Goal: Task Accomplishment & Management: Use online tool/utility

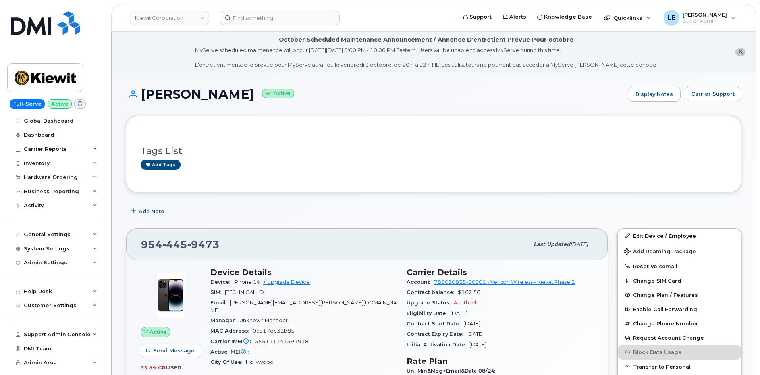
scroll to position [79, 0]
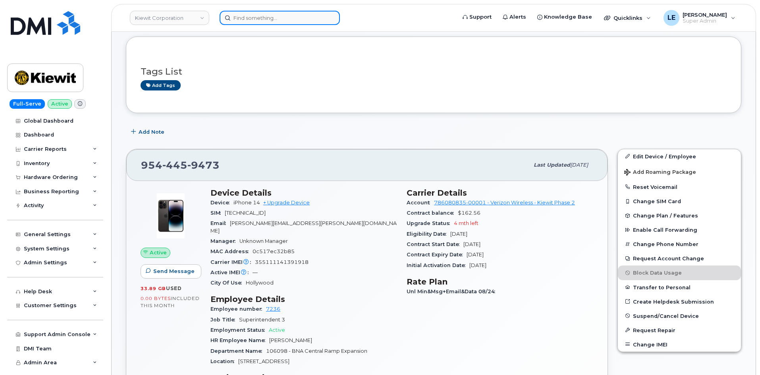
click at [251, 15] on input at bounding box center [280, 18] width 120 height 14
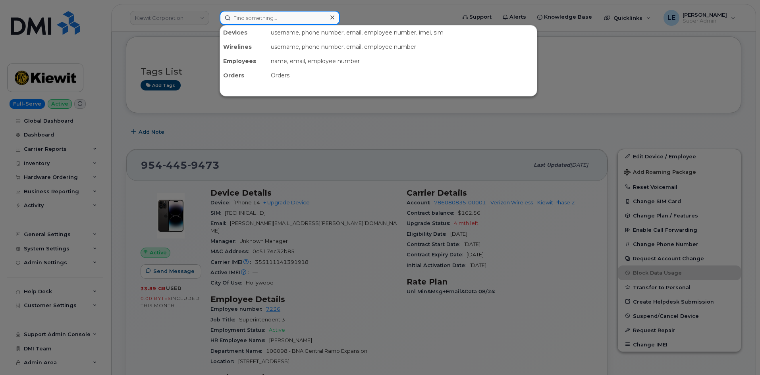
paste input "298745"
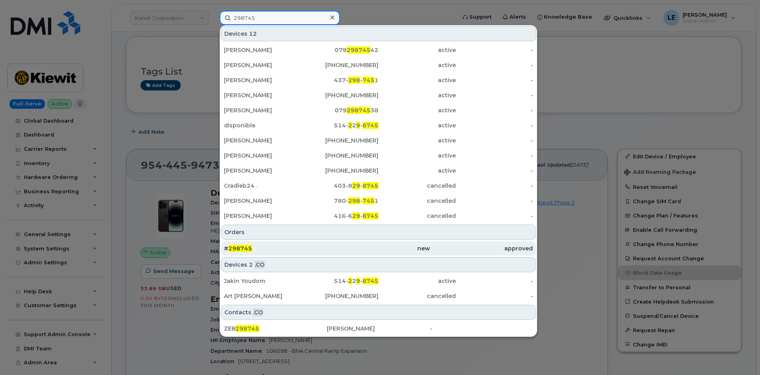
type input "298745"
click at [282, 244] on div "# 298745" at bounding box center [275, 248] width 103 height 14
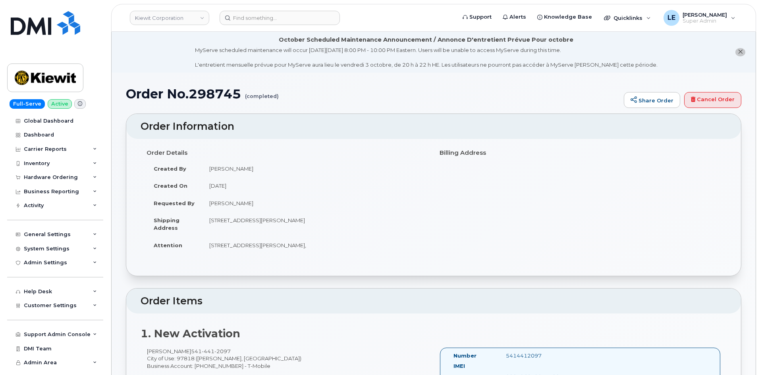
scroll to position [119, 0]
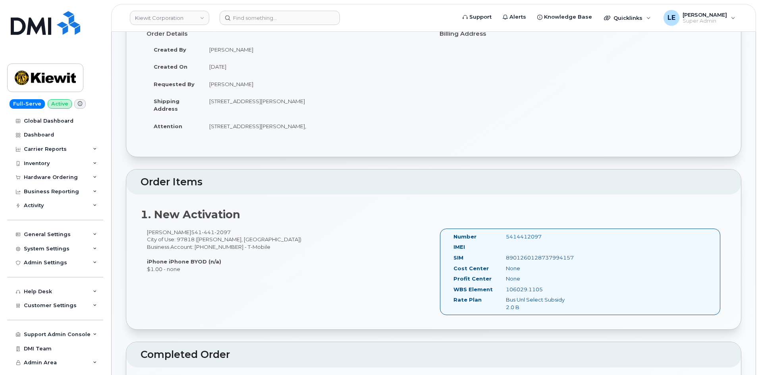
click at [258, 139] on div "Order Details Created By Travis Tedesco Created On August 20, 2025 Requested By…" at bounding box center [287, 84] width 293 height 115
drag, startPoint x: 184, startPoint y: 233, endPoint x: 221, endPoint y: 233, distance: 37.7
click at [221, 233] on span "541 441 2097" at bounding box center [211, 232] width 40 height 6
copy span "541 441 2097"
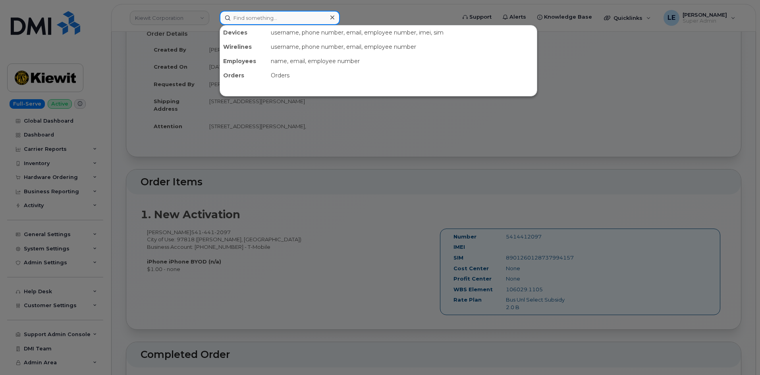
click at [290, 17] on input at bounding box center [280, 18] width 120 height 14
paste input "5414412097"
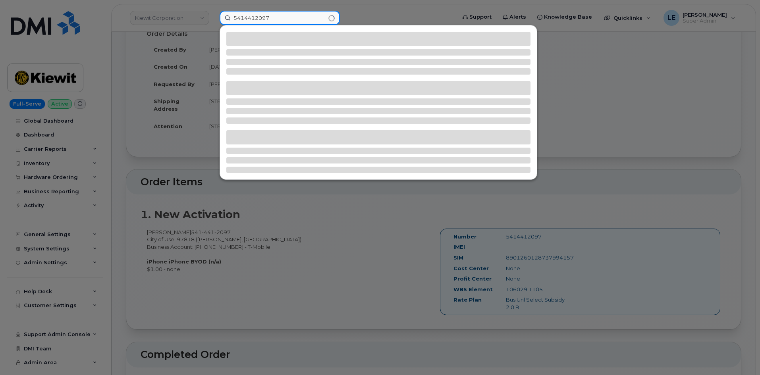
type input "5414412097"
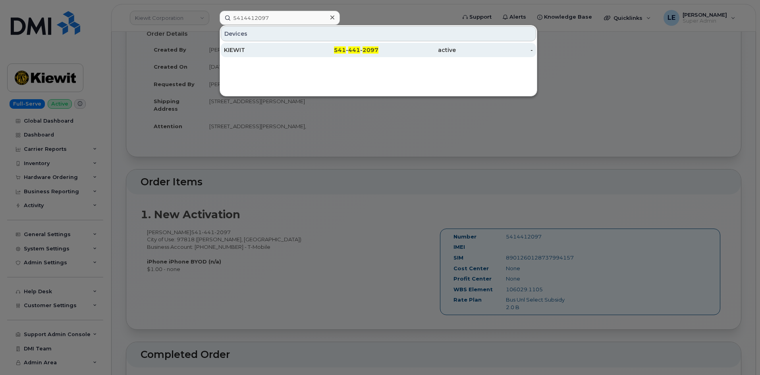
click at [330, 52] on div "541 - 441 - 2097" at bounding box center [339, 50] width 77 height 8
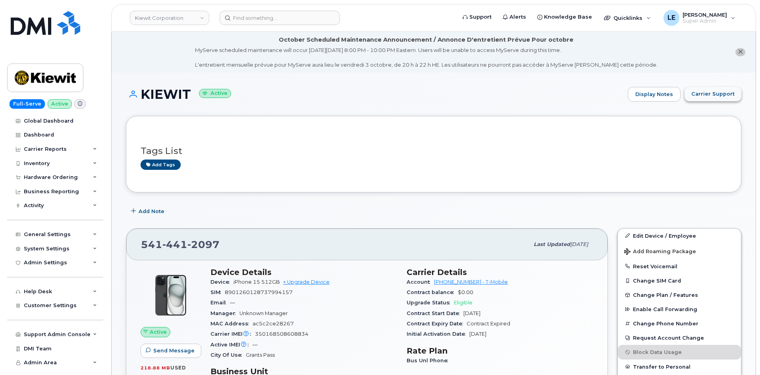
click at [709, 97] on span "Carrier Support" at bounding box center [713, 94] width 43 height 8
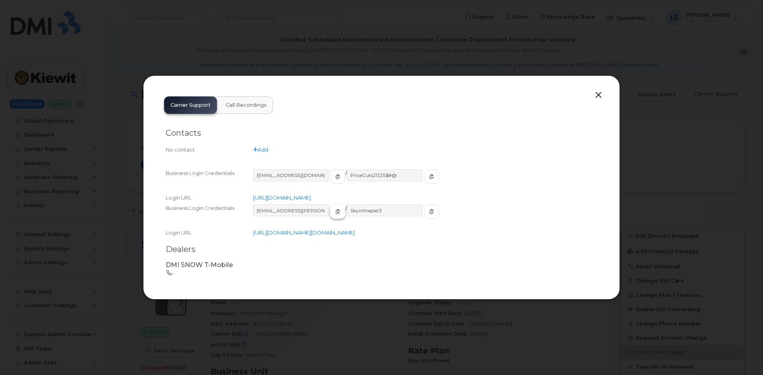
click at [334, 208] on span "button" at bounding box center [337, 211] width 7 height 7
click at [428, 208] on span "button" at bounding box center [431, 211] width 7 height 7
click at [439, 30] on div at bounding box center [381, 187] width 763 height 375
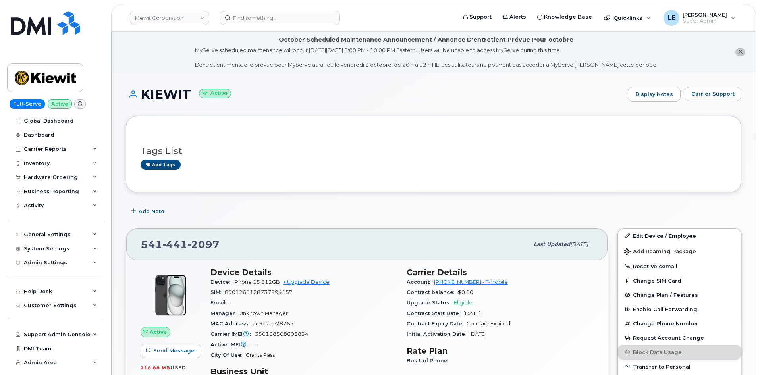
click at [182, 242] on span "441" at bounding box center [174, 245] width 25 height 12
click at [182, 241] on span "441" at bounding box center [174, 245] width 25 height 12
copy span "541 441 2097"
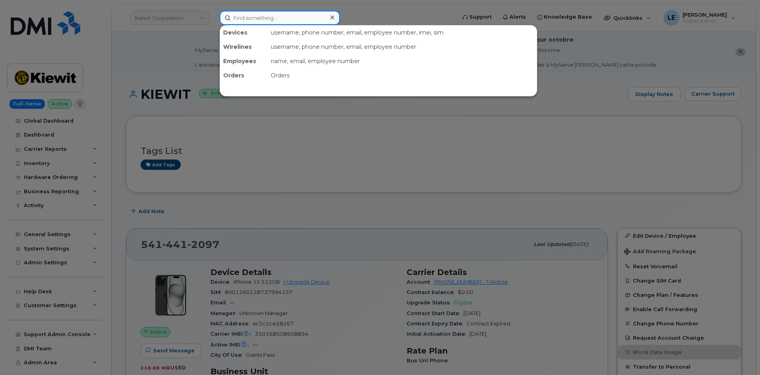
click at [267, 24] on input at bounding box center [280, 18] width 120 height 14
paste input "864) 631-6371"
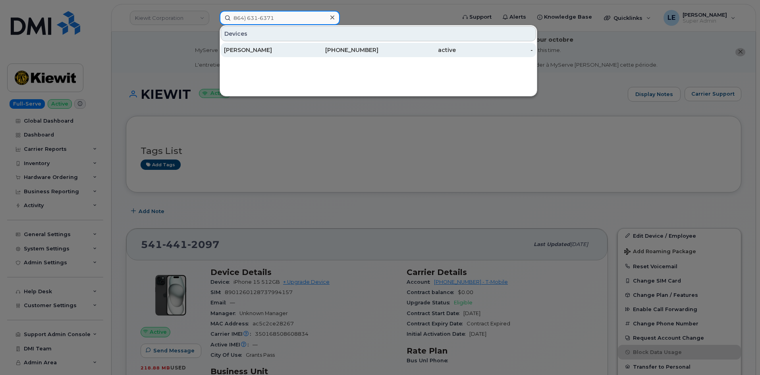
type input "864) 631-6371"
click at [276, 48] on div "Kevin Acosta Rivera" at bounding box center [262, 50] width 77 height 8
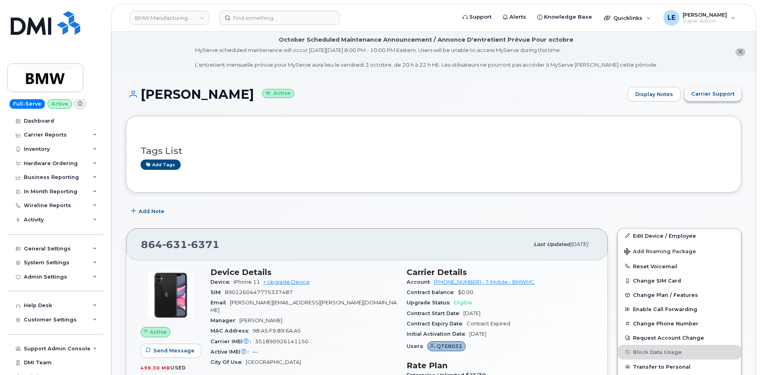
click at [700, 95] on span "Carrier Support" at bounding box center [713, 94] width 43 height 8
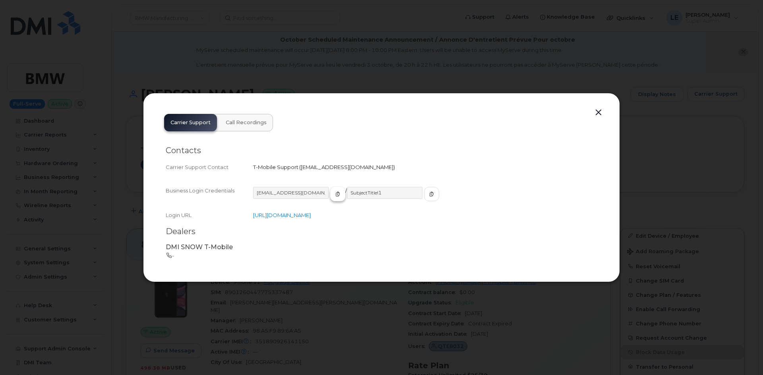
click at [334, 195] on span "button" at bounding box center [337, 194] width 7 height 7
click at [399, 195] on input "SubjectTitle!1" at bounding box center [385, 193] width 76 height 12
click at [428, 197] on span "button" at bounding box center [431, 194] width 7 height 7
click at [234, 48] on div at bounding box center [381, 187] width 763 height 375
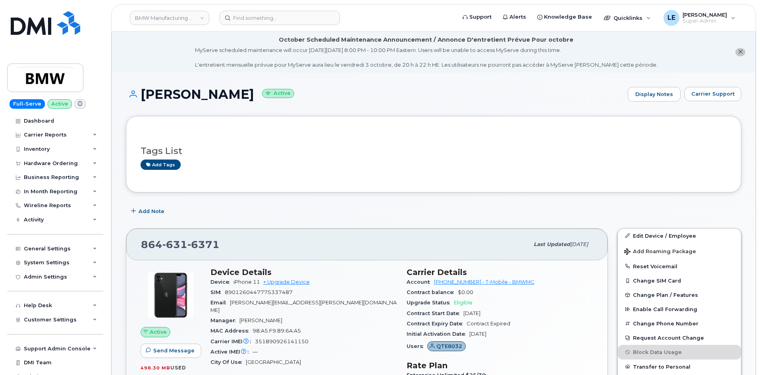
click at [171, 242] on span "631" at bounding box center [174, 245] width 25 height 12
click at [173, 243] on span "631" at bounding box center [174, 245] width 25 height 12
copy span "864 631 6371"
click at [721, 95] on span "Carrier Support" at bounding box center [713, 94] width 43 height 8
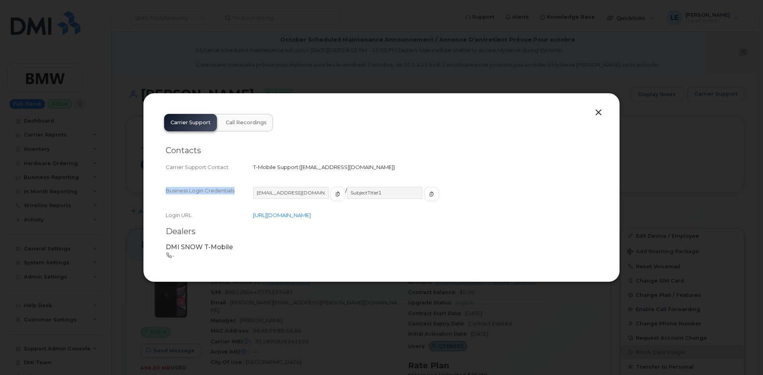
drag, startPoint x: 160, startPoint y: 192, endPoint x: 243, endPoint y: 194, distance: 82.6
click at [243, 194] on div "Contacts Carrier Support Contact T-Mobile Support   mobilitysupport@dminc.com B…" at bounding box center [381, 199] width 447 height 136
click at [183, 190] on div "Business Login Credentials" at bounding box center [209, 197] width 87 height 21
click at [335, 193] on icon "button" at bounding box center [337, 194] width 5 height 5
click at [429, 196] on icon "button" at bounding box center [431, 194] width 5 height 5
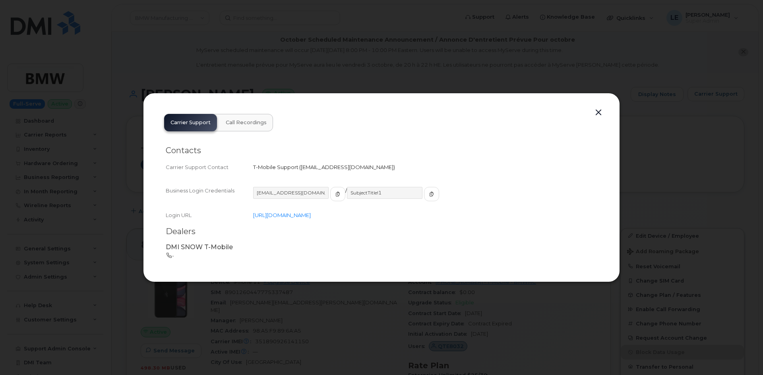
click at [307, 36] on div at bounding box center [381, 187] width 763 height 375
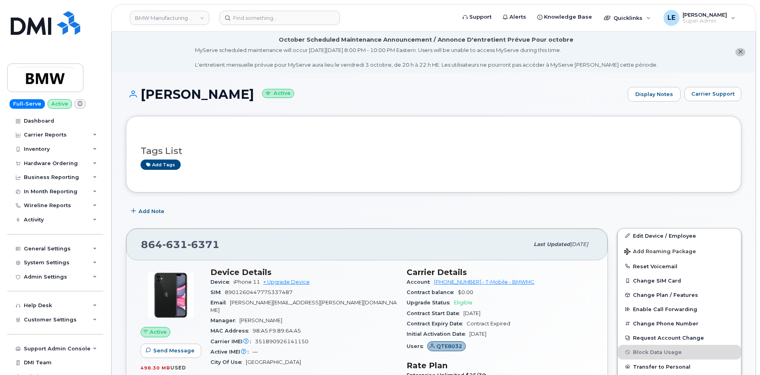
click at [179, 249] on span "631" at bounding box center [174, 245] width 25 height 12
copy span "864 631 6371"
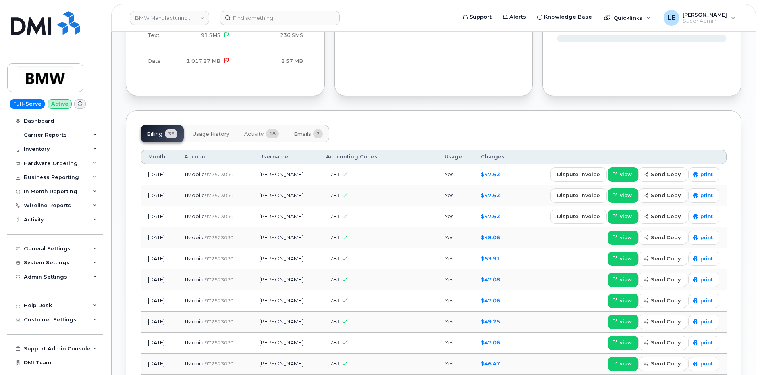
click at [252, 132] on button "Activity 18" at bounding box center [261, 133] width 47 height 17
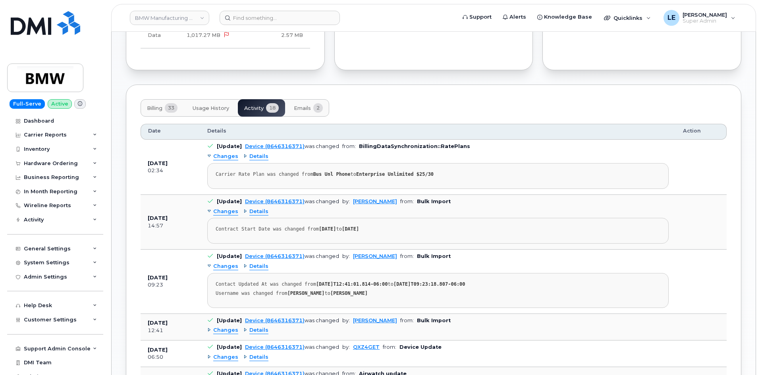
scroll to position [596, 0]
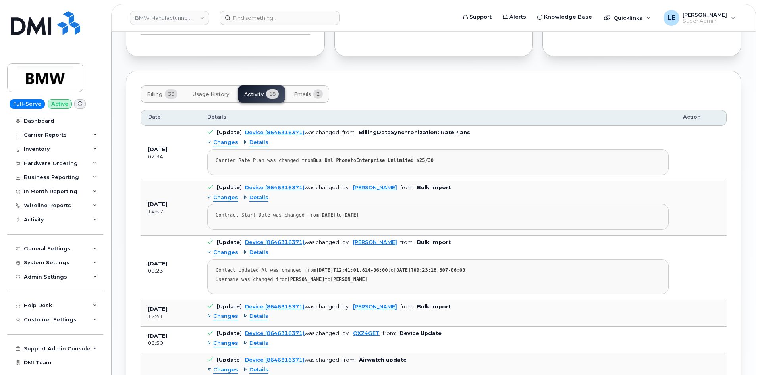
click at [307, 91] on button "Emails 2" at bounding box center [309, 93] width 42 height 17
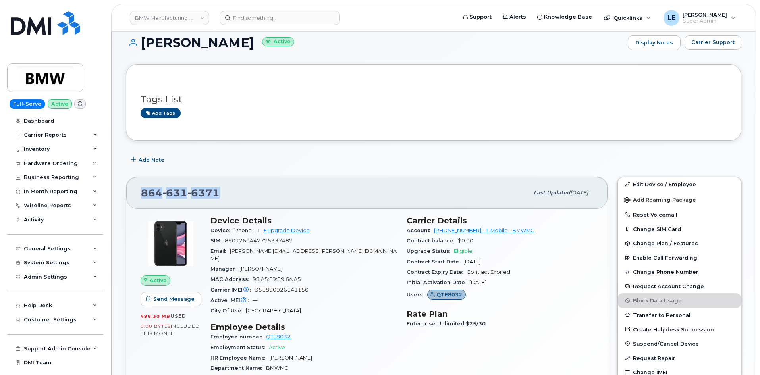
scroll to position [0, 0]
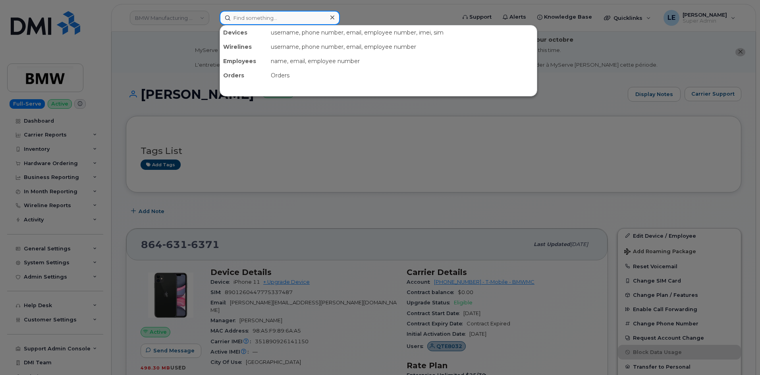
click at [256, 13] on input at bounding box center [280, 18] width 120 height 14
paste input "2065954817"
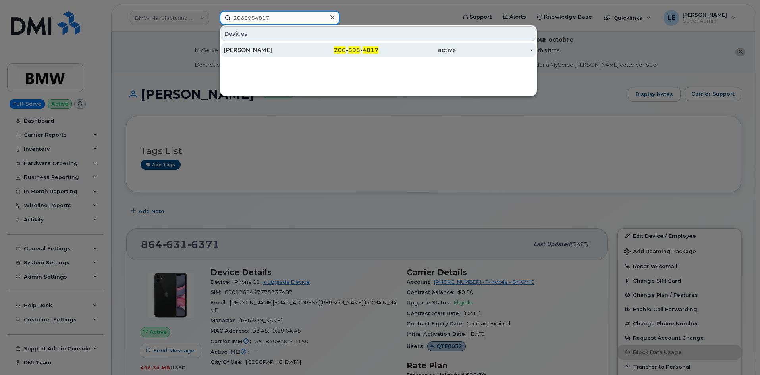
type input "2065954817"
click at [282, 46] on div "JOHN ONEILL" at bounding box center [262, 50] width 77 height 8
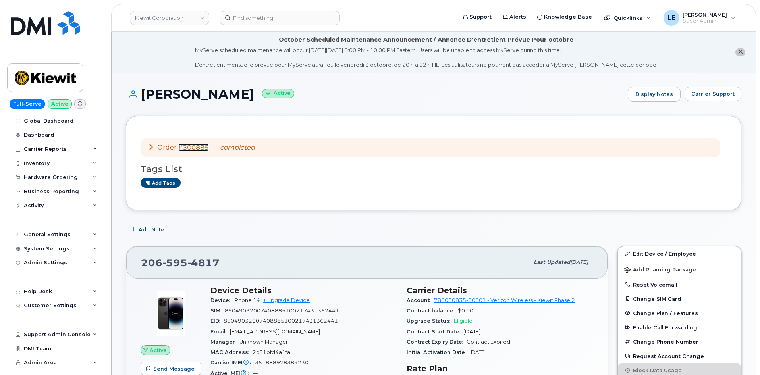
click at [198, 149] on link "#300889" at bounding box center [193, 148] width 31 height 8
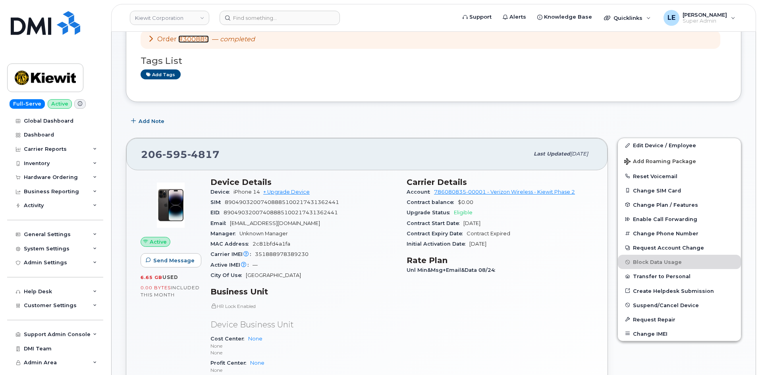
scroll to position [119, 0]
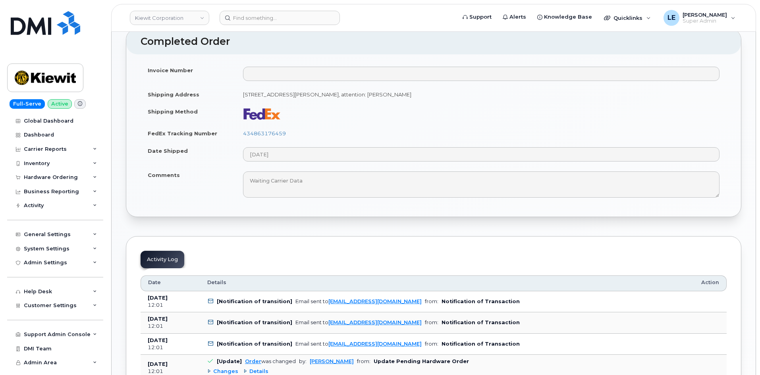
scroll to position [477, 0]
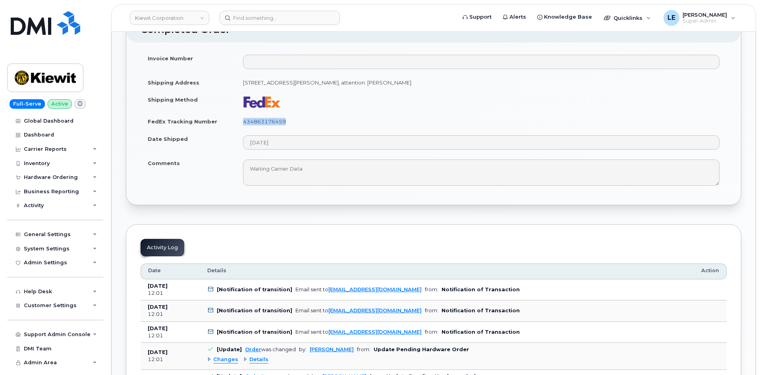
drag, startPoint x: 292, startPoint y: 124, endPoint x: 243, endPoint y: 125, distance: 48.9
click at [243, 125] on td "434863176459" at bounding box center [481, 121] width 491 height 17
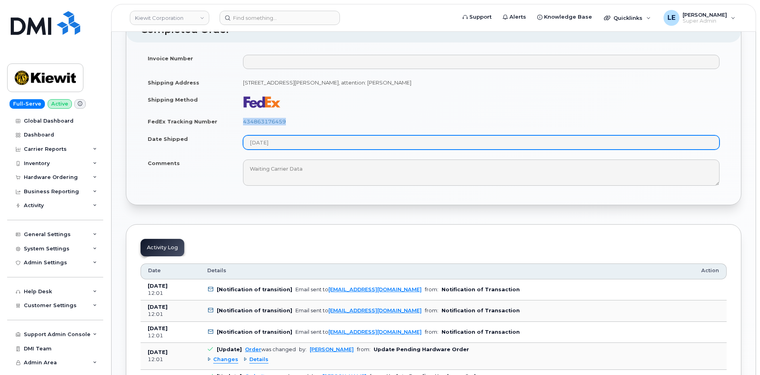
copy link "434863176459"
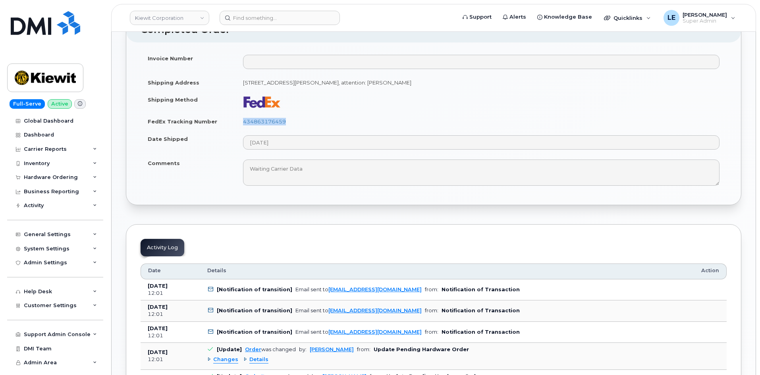
copy link "434863176459"
click at [264, 21] on input at bounding box center [280, 18] width 120 height 14
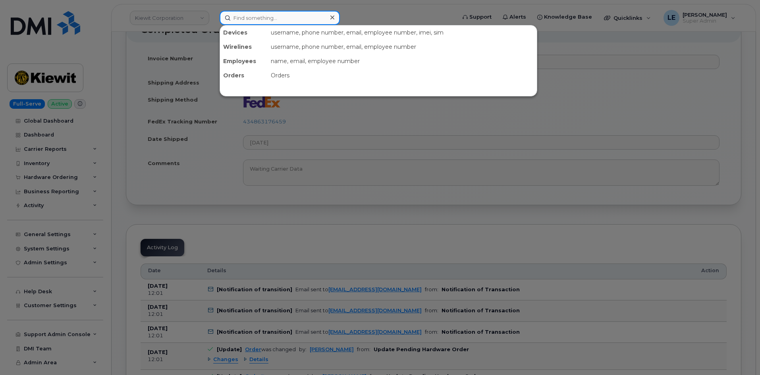
paste input "Ciro Castillo"
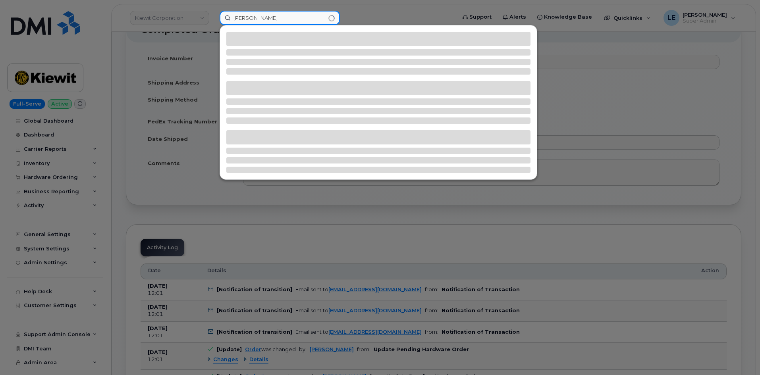
click at [234, 21] on input "Ciro Castillo" at bounding box center [280, 18] width 120 height 14
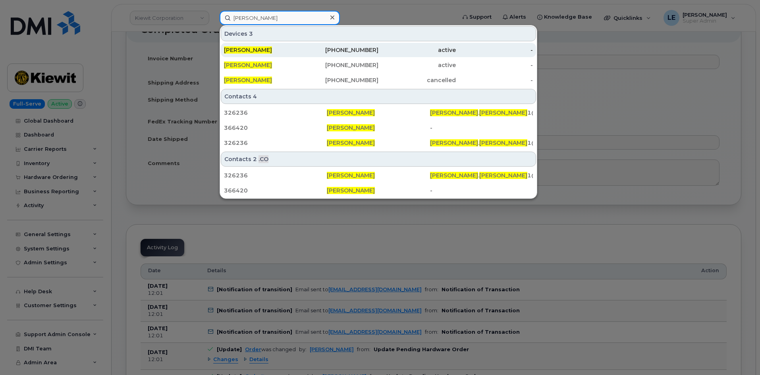
type input "Ciro Castillo"
click at [276, 48] on div "CIRO CASTILLO" at bounding box center [262, 50] width 77 height 8
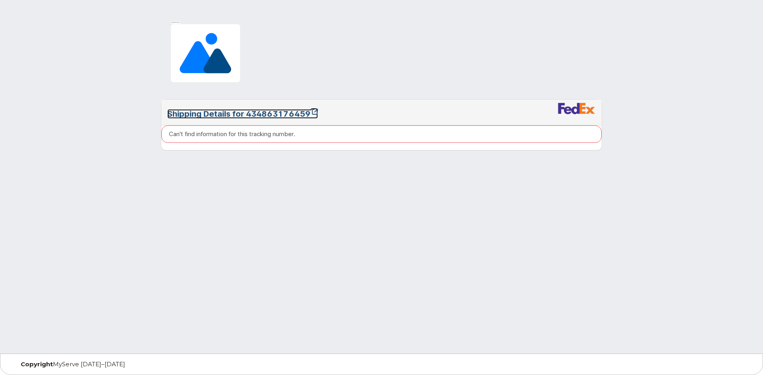
click at [272, 116] on link "Shipping Details for 434863176459" at bounding box center [242, 114] width 151 height 10
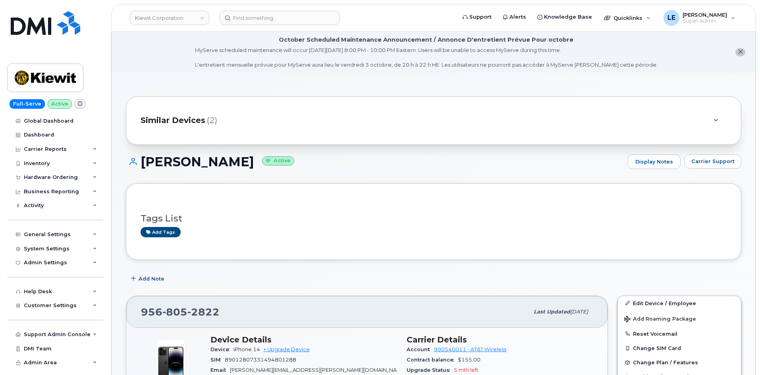
click at [217, 125] on div "Similar Devices (2)" at bounding box center [423, 120] width 564 height 19
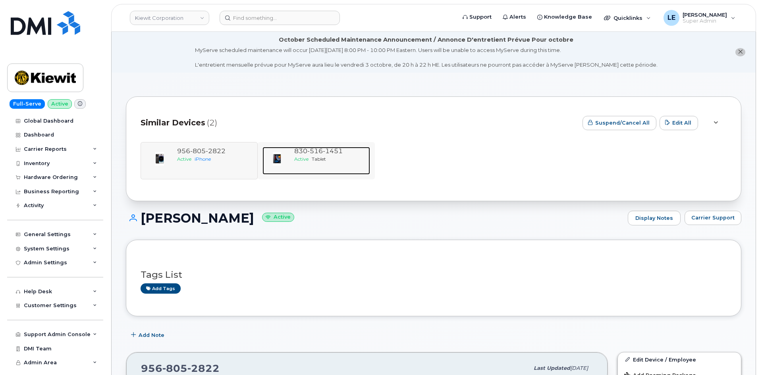
click at [331, 172] on div "830 516 1451 Active Tablet" at bounding box center [330, 161] width 79 height 28
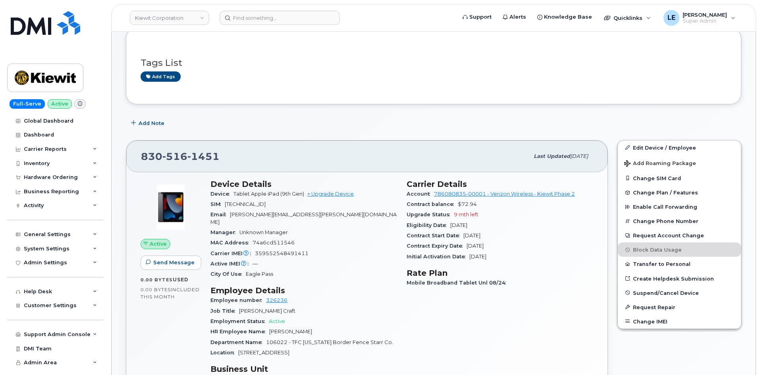
scroll to position [159, 0]
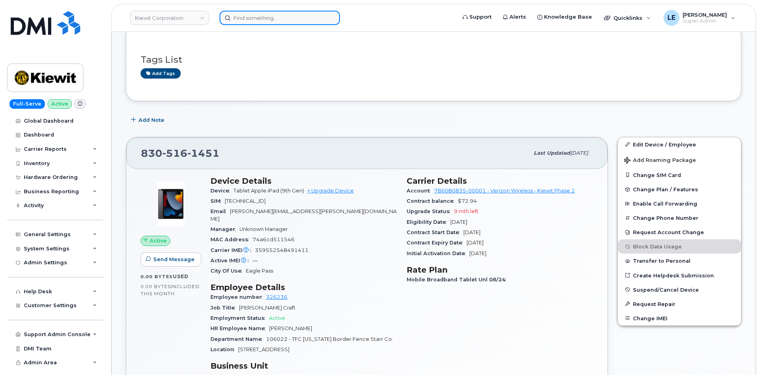
click at [289, 21] on input at bounding box center [280, 18] width 120 height 14
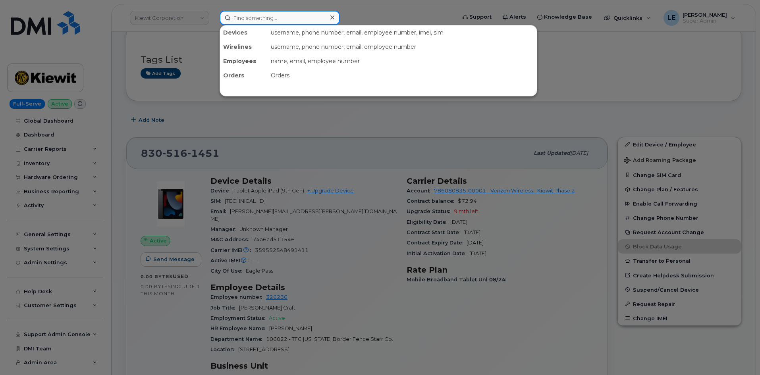
paste input "64426"
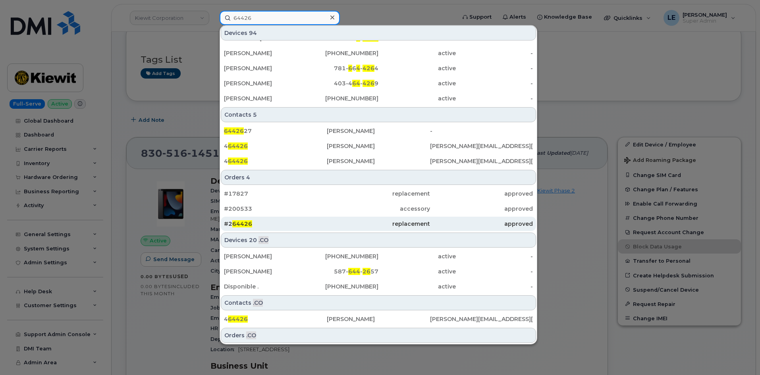
scroll to position [254, 0]
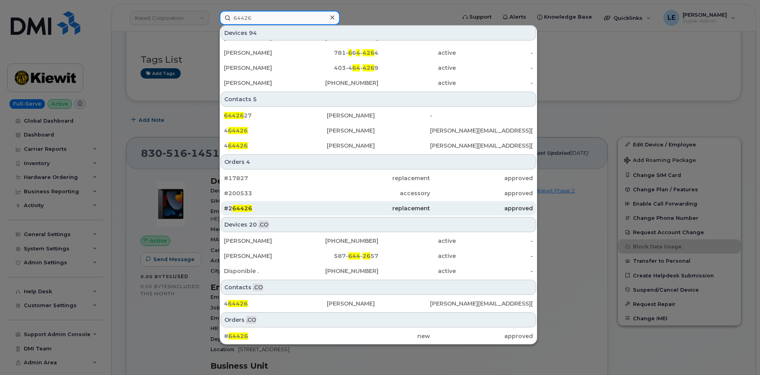
type input "64426"
click at [272, 211] on div "#2 64426" at bounding box center [275, 209] width 103 height 8
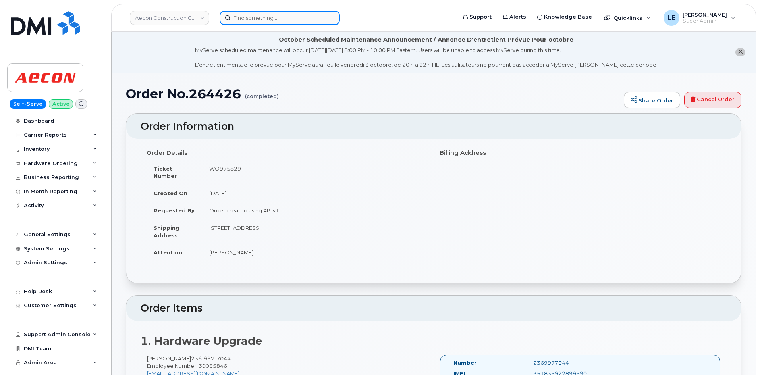
click at [258, 14] on input at bounding box center [280, 18] width 120 height 14
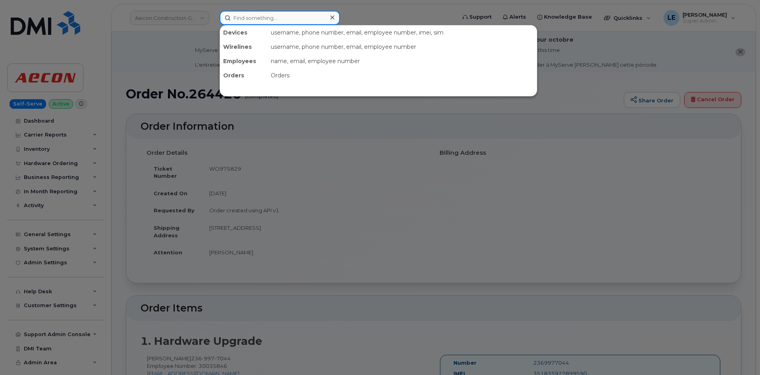
paste input "6043155435"
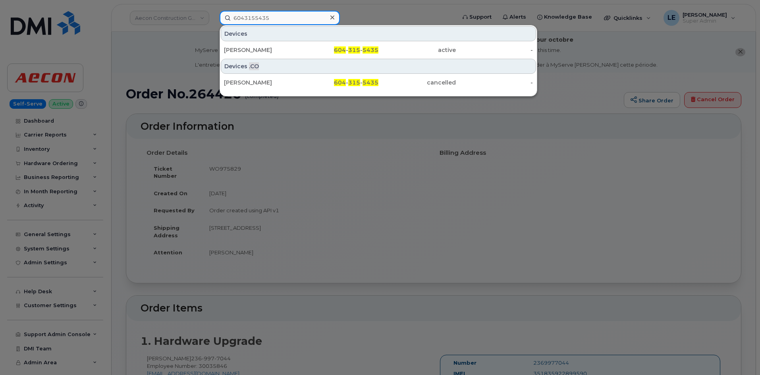
type input "6043155435"
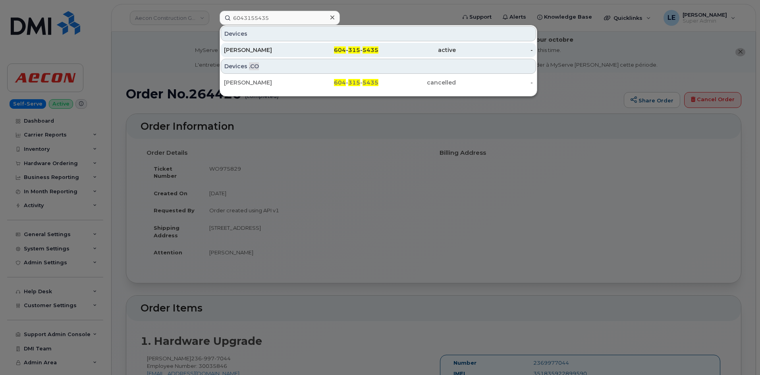
click at [282, 46] on div "Jeremy Bing" at bounding box center [262, 50] width 77 height 14
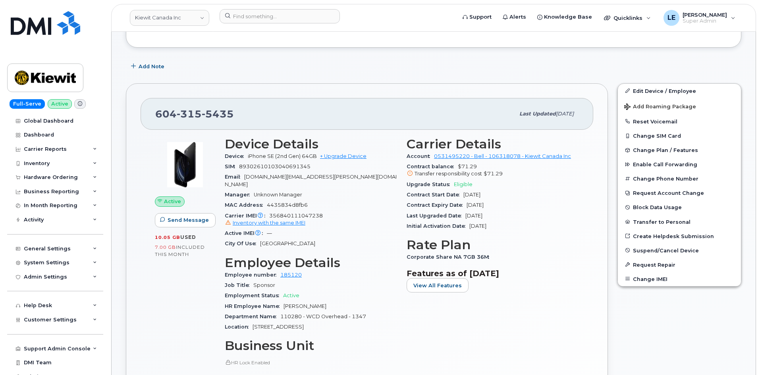
scroll to position [159, 0]
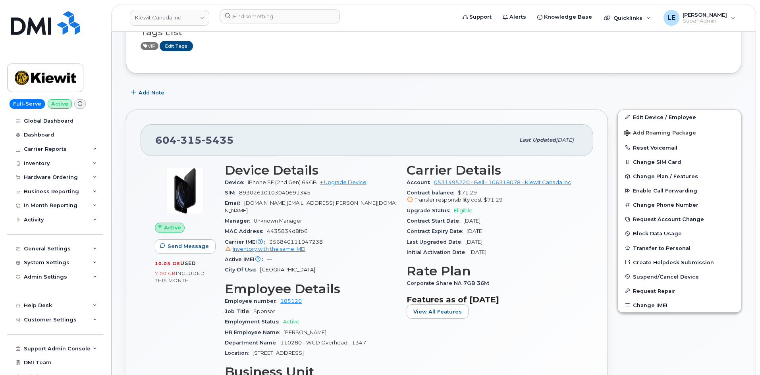
scroll to position [119, 0]
click at [211, 143] on span "5435" at bounding box center [218, 140] width 32 height 12
copy span "604 315 5435"
click at [342, 178] on div "Device iPhone SE (2nd Gen) 64GB + Upgrade Device" at bounding box center [311, 182] width 172 height 10
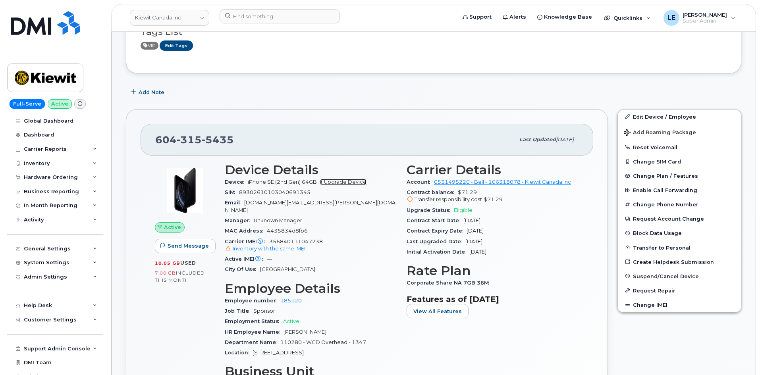
click at [342, 180] on link "+ Upgrade Device" at bounding box center [343, 182] width 46 height 6
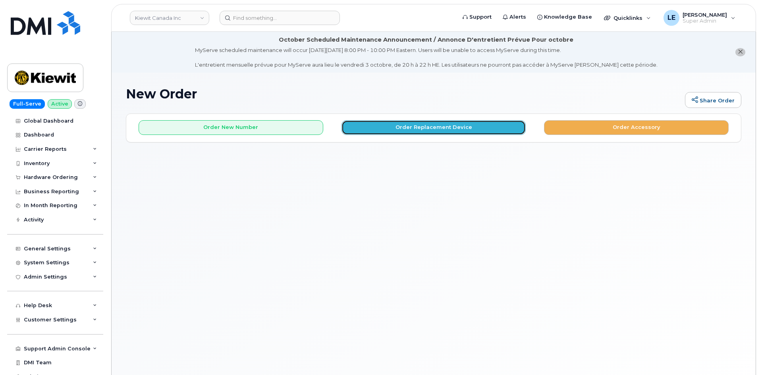
click at [415, 133] on button "Order Replacement Device" at bounding box center [434, 127] width 185 height 15
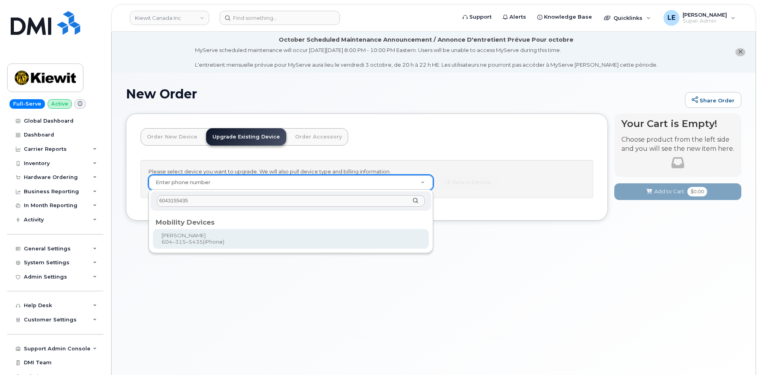
type input "6043155435"
type input "247547"
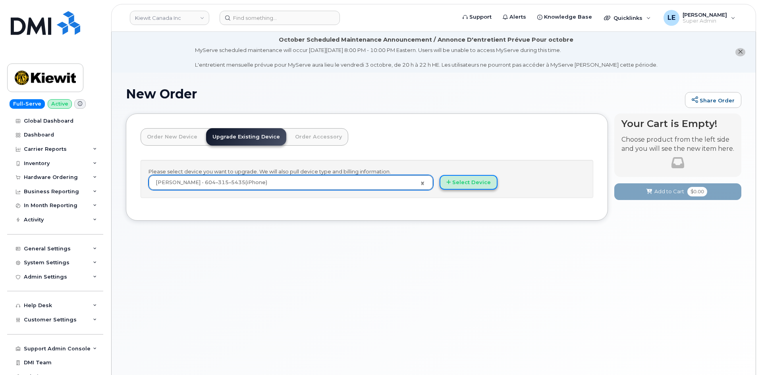
click at [478, 184] on button "Select Device" at bounding box center [469, 182] width 58 height 15
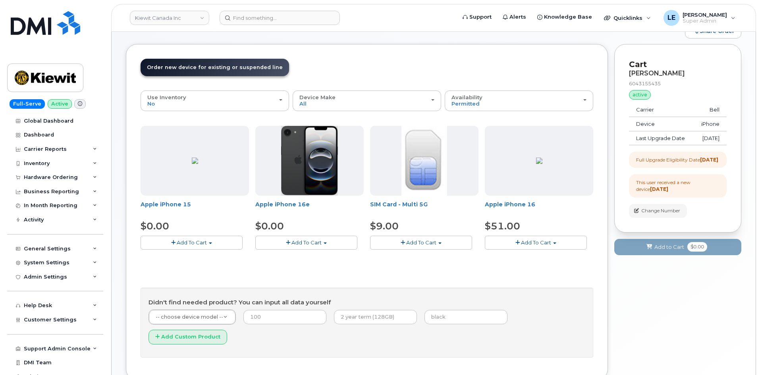
scroll to position [106, 0]
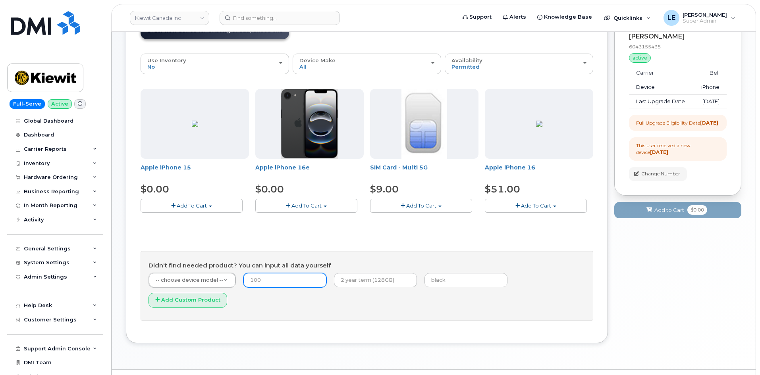
click at [263, 282] on input "number" at bounding box center [284, 280] width 83 height 14
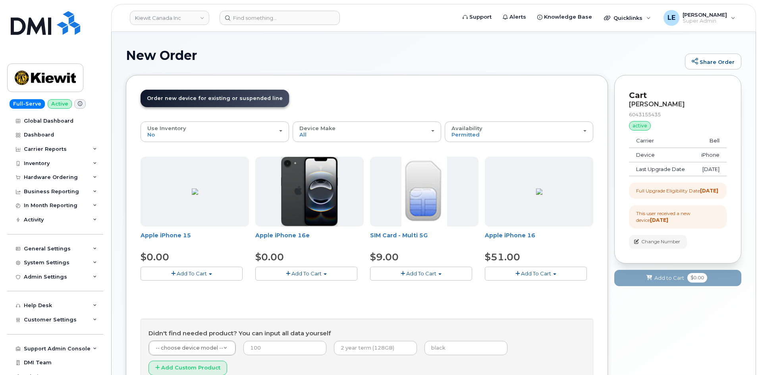
scroll to position [0, 0]
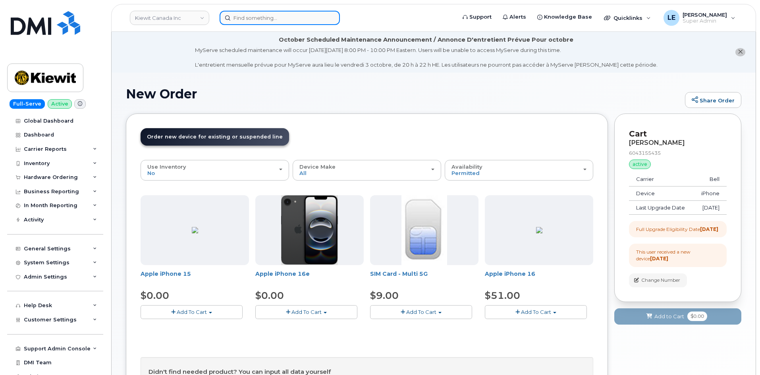
click at [286, 18] on input at bounding box center [280, 18] width 120 height 14
paste input "303-990-3128"
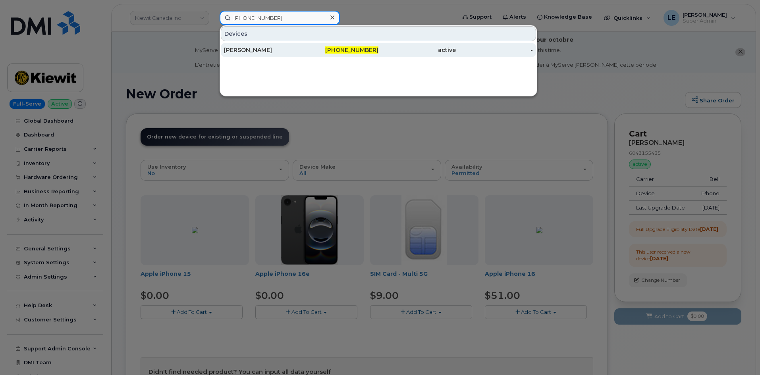
type input "303-990-3128"
click at [272, 47] on div "Kyle Whitlow" at bounding box center [262, 50] width 77 height 8
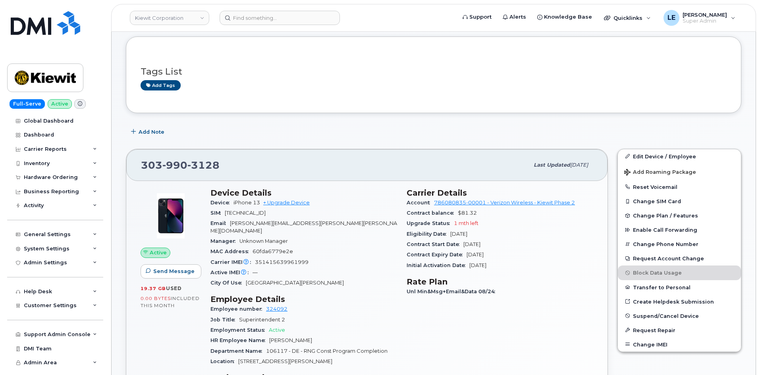
scroll to position [119, 0]
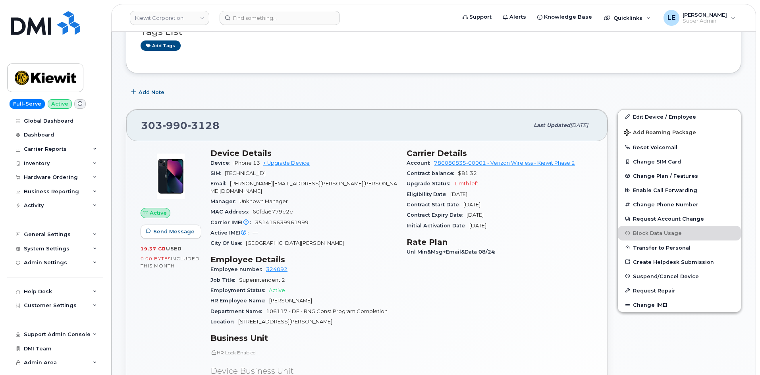
drag, startPoint x: 405, startPoint y: 163, endPoint x: 510, endPoint y: 227, distance: 122.8
click at [510, 227] on div "Carrier Details Account 786080835-00001 - Verizon Wireless - [PERSON_NAME] Phas…" at bounding box center [500, 304] width 196 height 320
click at [433, 181] on span "Upgrade Status" at bounding box center [430, 184] width 47 height 6
click at [406, 160] on div "Carrier Details Account 786080835-00001 - Verizon Wireless - [PERSON_NAME] Phas…" at bounding box center [500, 304] width 196 height 320
click at [408, 154] on h3 "Carrier Details" at bounding box center [500, 154] width 187 height 10
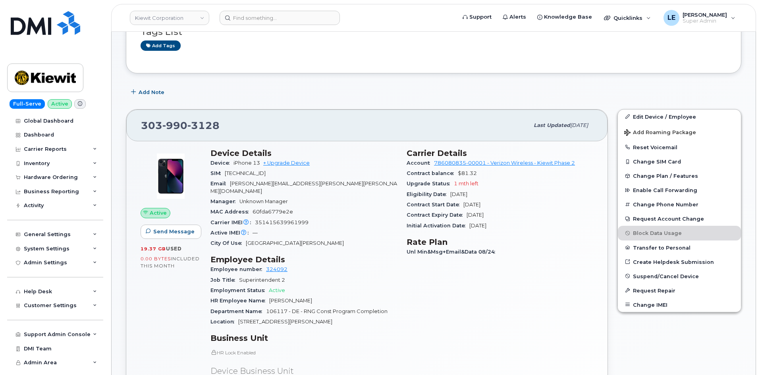
drag, startPoint x: 408, startPoint y: 154, endPoint x: 516, endPoint y: 215, distance: 124.5
click at [516, 215] on section "Carrier Details Account 786080835-00001 - Verizon Wireless - Kiewit Phase 2 Con…" at bounding box center [500, 190] width 187 height 83
copy section "Carrier Details Account 786080835-00001 - Verizon Wireless - Kiewit Phase 2 Con…"
drag, startPoint x: 224, startPoint y: 125, endPoint x: 129, endPoint y: 124, distance: 94.5
click at [129, 124] on div "303 990 3128 Last updated Sep 08, 2025" at bounding box center [366, 126] width 481 height 32
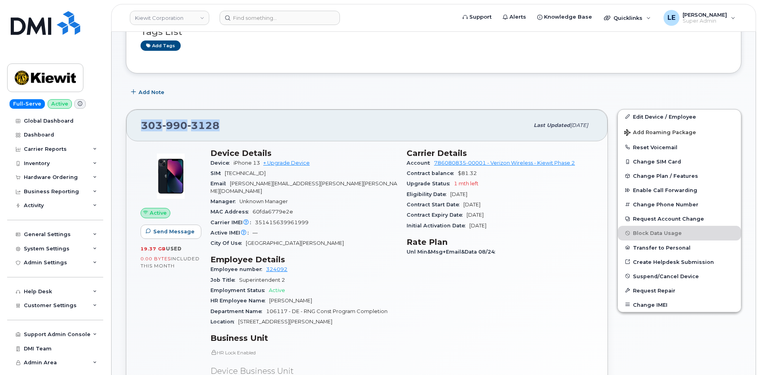
copy span "303 990 3128"
click at [294, 12] on input at bounding box center [280, 18] width 120 height 14
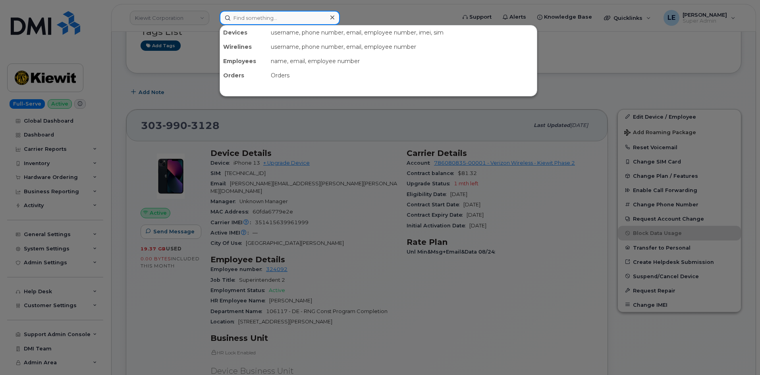
paste input "250.207.8539"
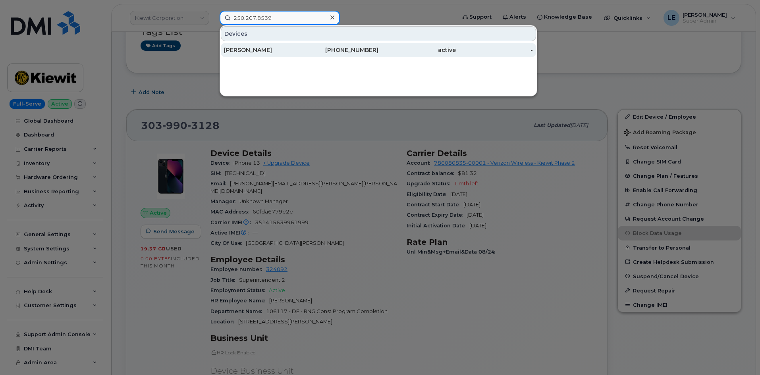
type input "250.207.8539"
click at [266, 54] on div "[PERSON_NAME]" at bounding box center [262, 50] width 77 height 14
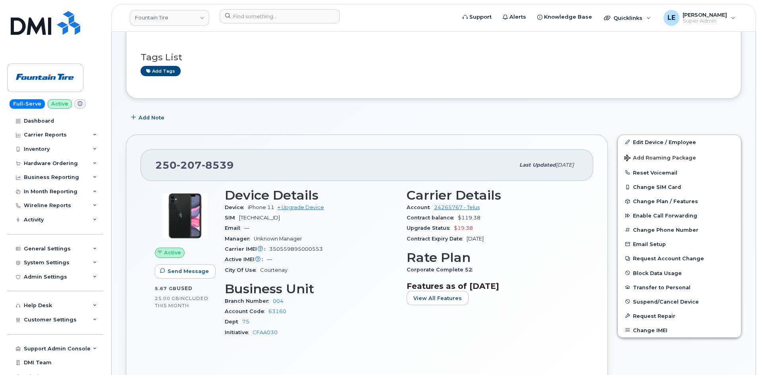
scroll to position [119, 0]
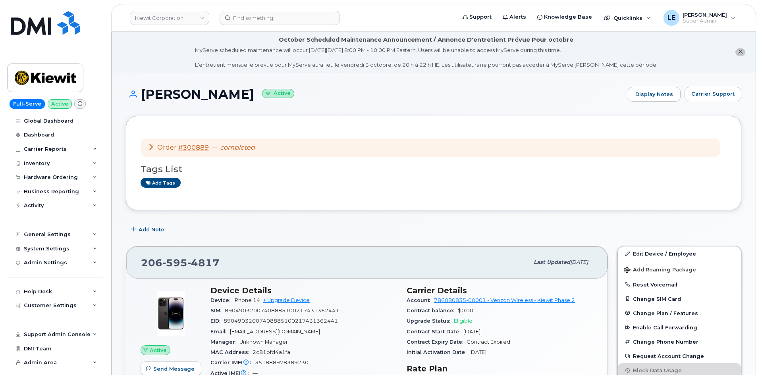
scroll to position [119, 0]
